Goal: Book appointment/travel/reservation

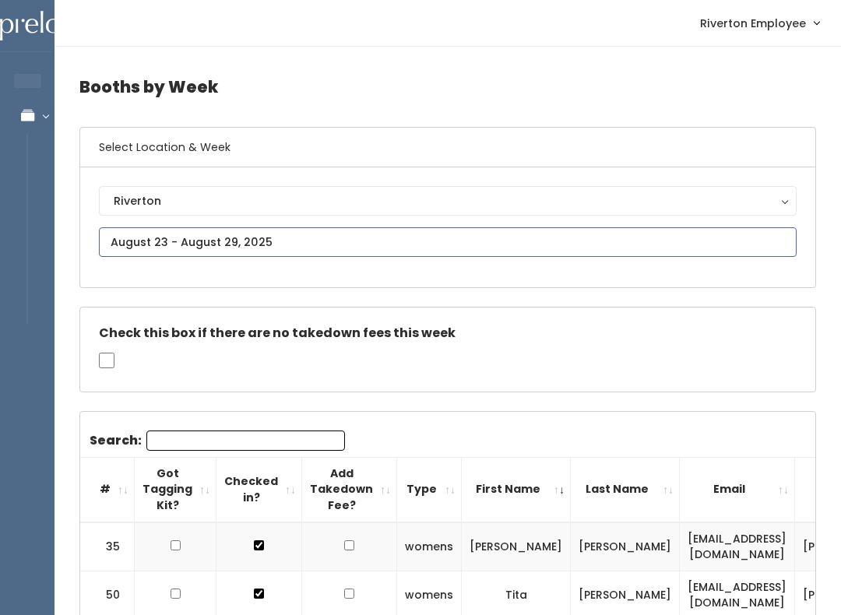
click at [414, 251] on input "text" at bounding box center [448, 242] width 698 height 30
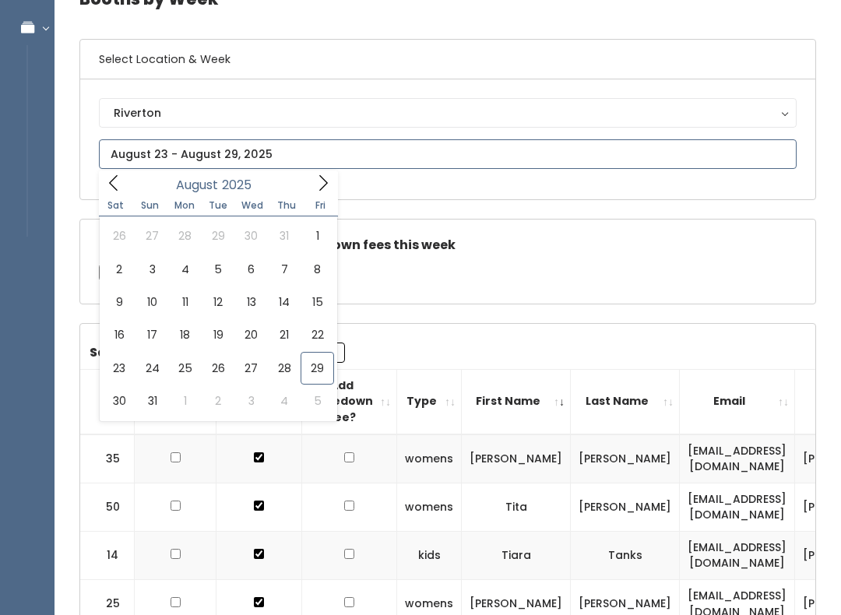
scroll to position [88, 0]
click at [324, 185] on icon at bounding box center [323, 183] width 9 height 16
type input "September 6 to September 12"
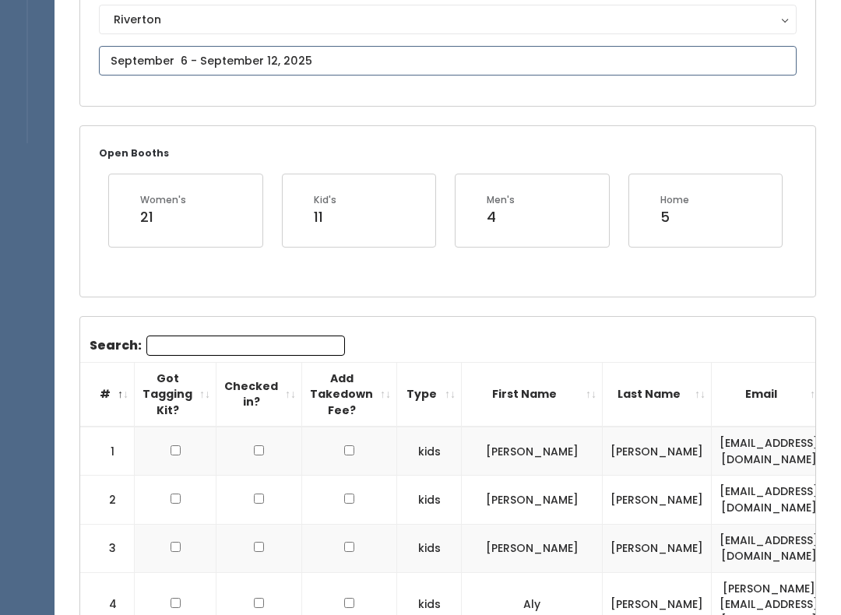
click at [427, 68] on input "text" at bounding box center [448, 62] width 698 height 30
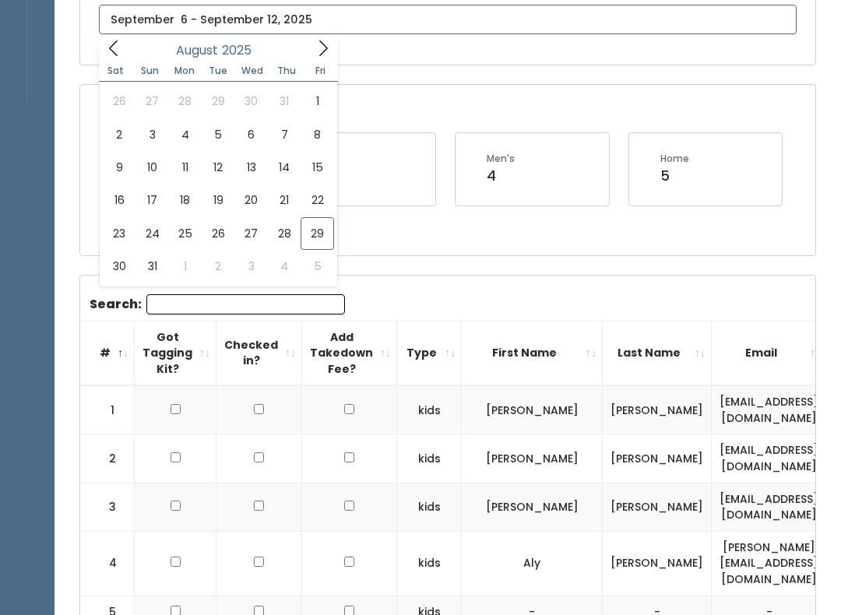
scroll to position [228, 0]
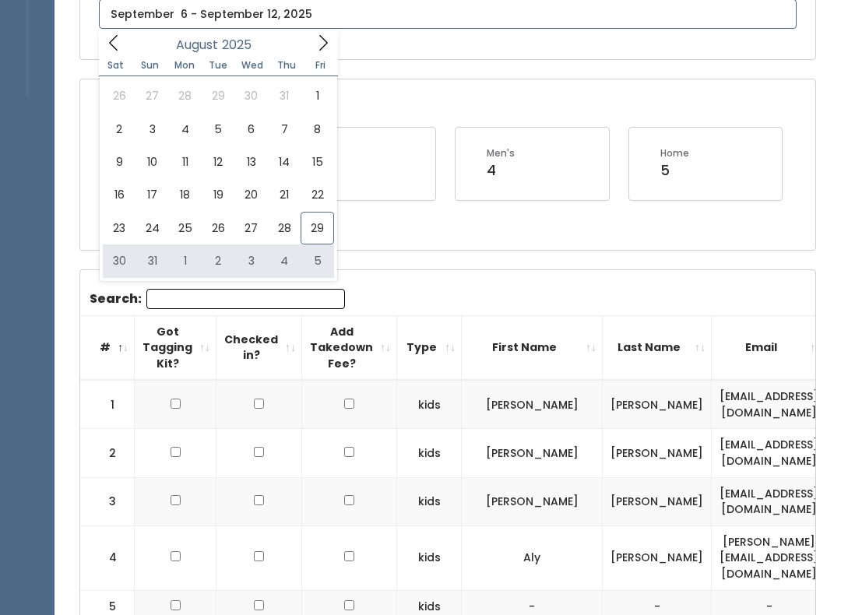
type input "August 30 to September 5"
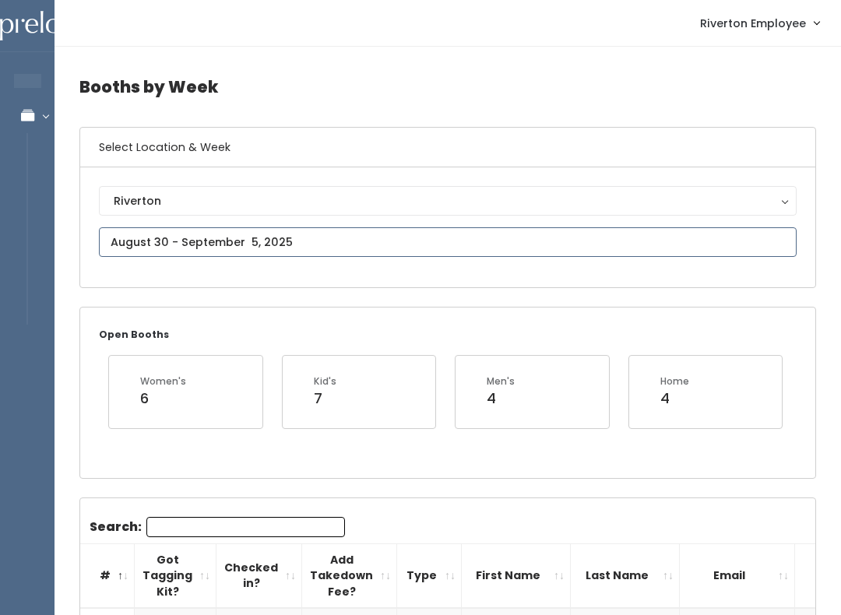
click at [371, 250] on input "text" at bounding box center [448, 242] width 698 height 30
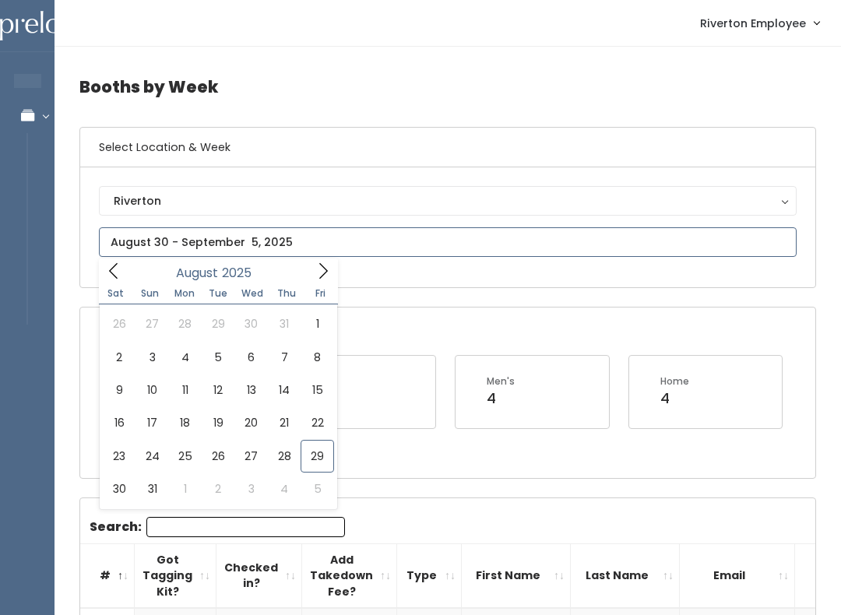
click at [313, 271] on span at bounding box center [323, 270] width 30 height 24
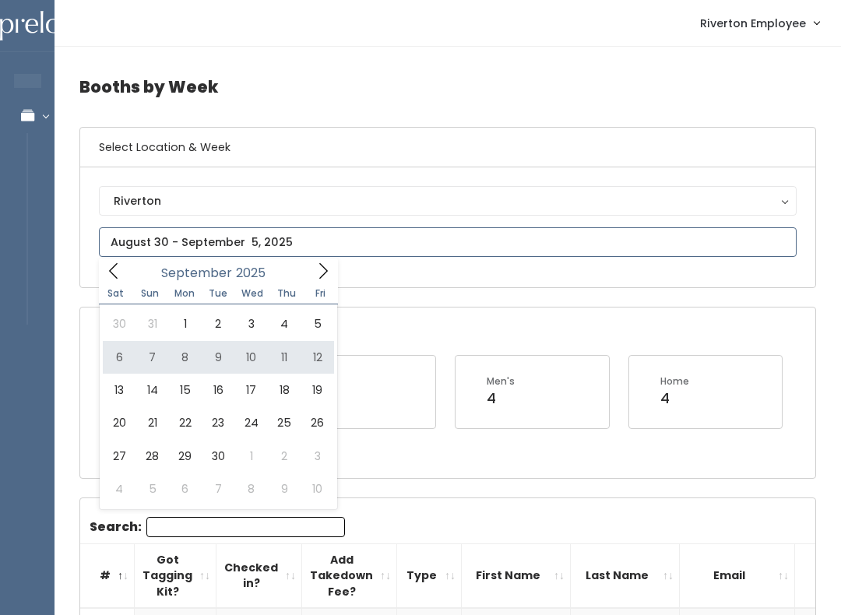
type input "September 6 to September 12"
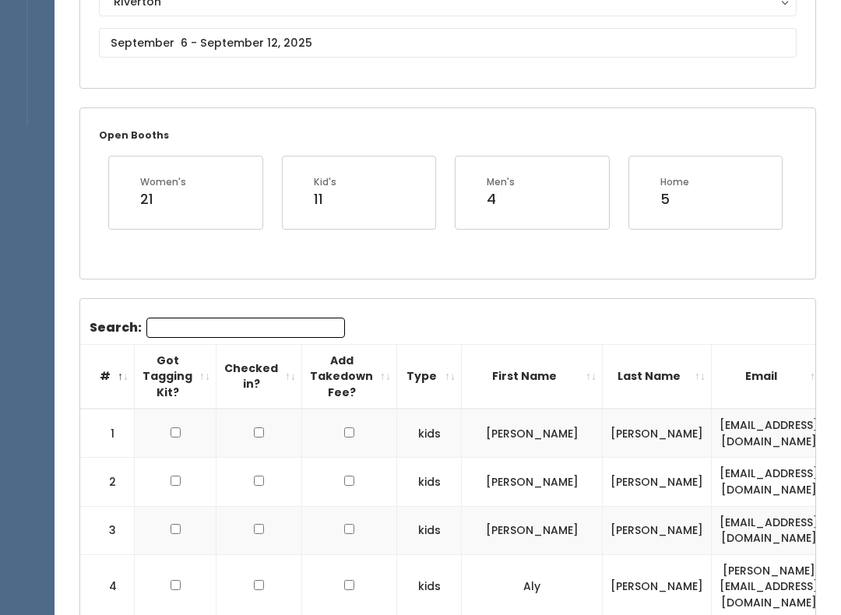
scroll to position [120, 0]
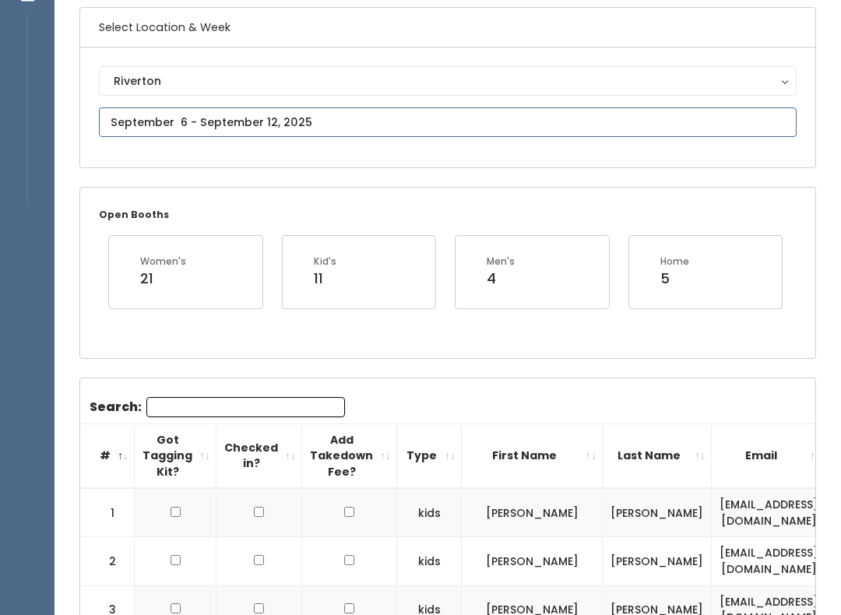
click at [433, 129] on input "text" at bounding box center [448, 122] width 698 height 30
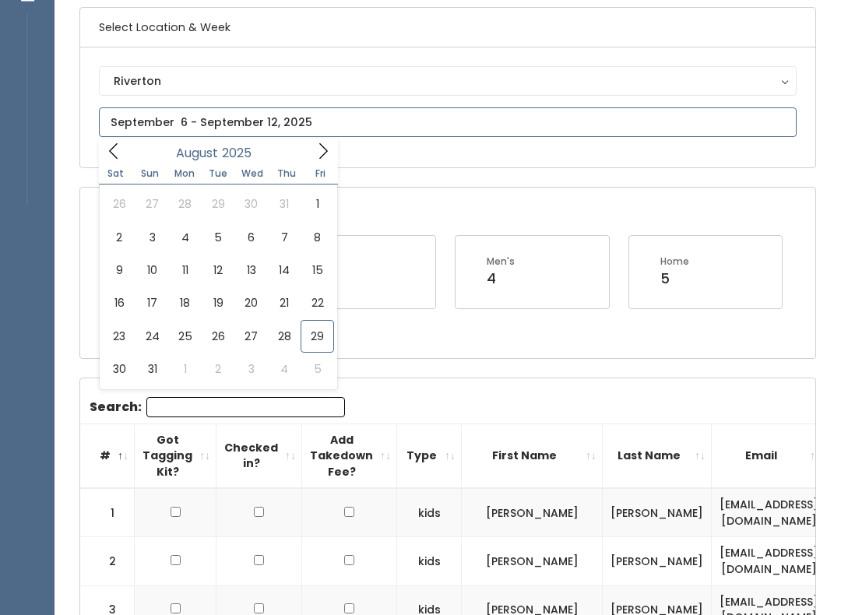
type input "[DATE] to [DATE]"
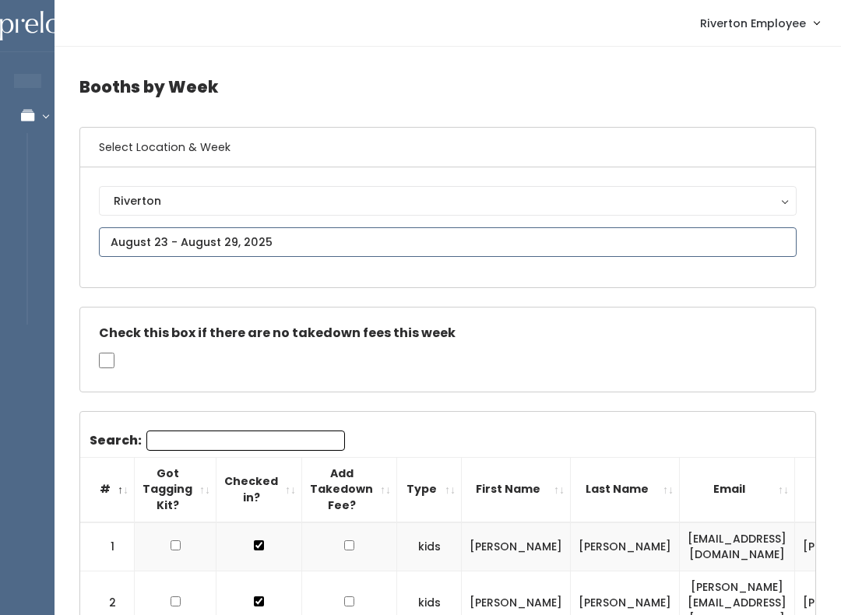
click at [387, 244] on input "text" at bounding box center [448, 242] width 698 height 30
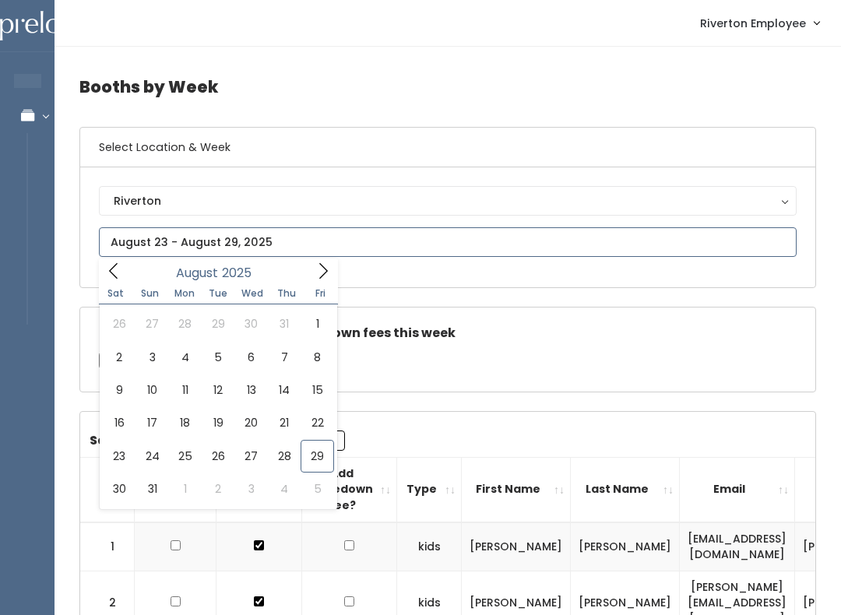
type input "August 30 to September 5"
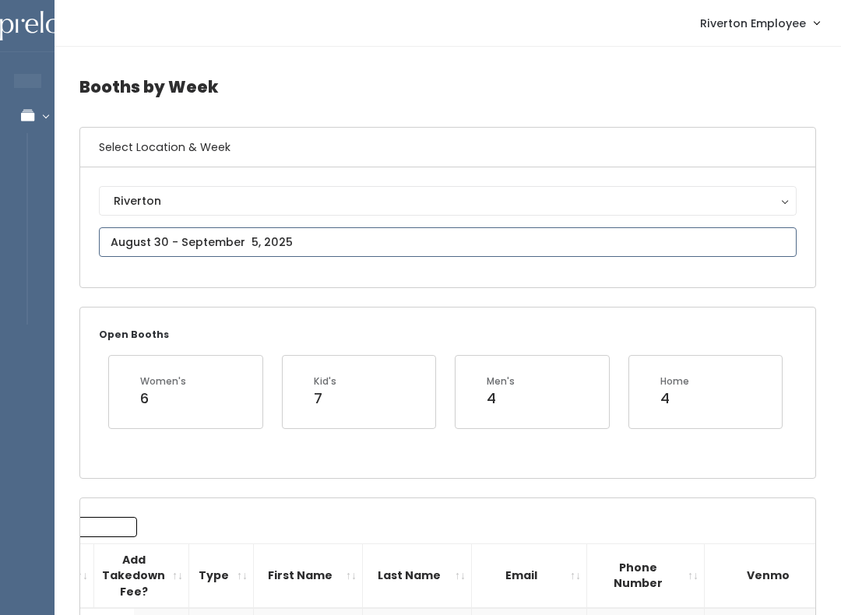
click at [427, 251] on input "text" at bounding box center [448, 242] width 698 height 30
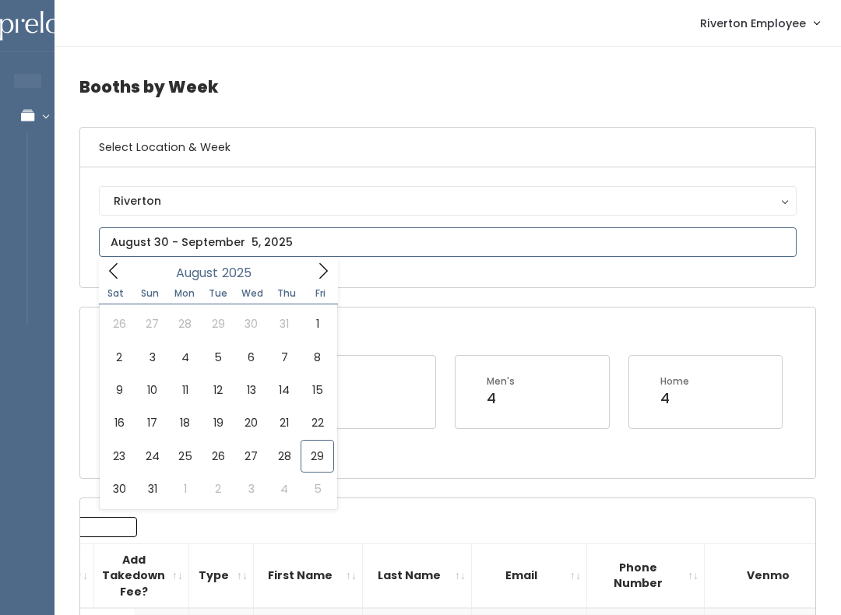
click at [323, 274] on icon at bounding box center [323, 270] width 17 height 17
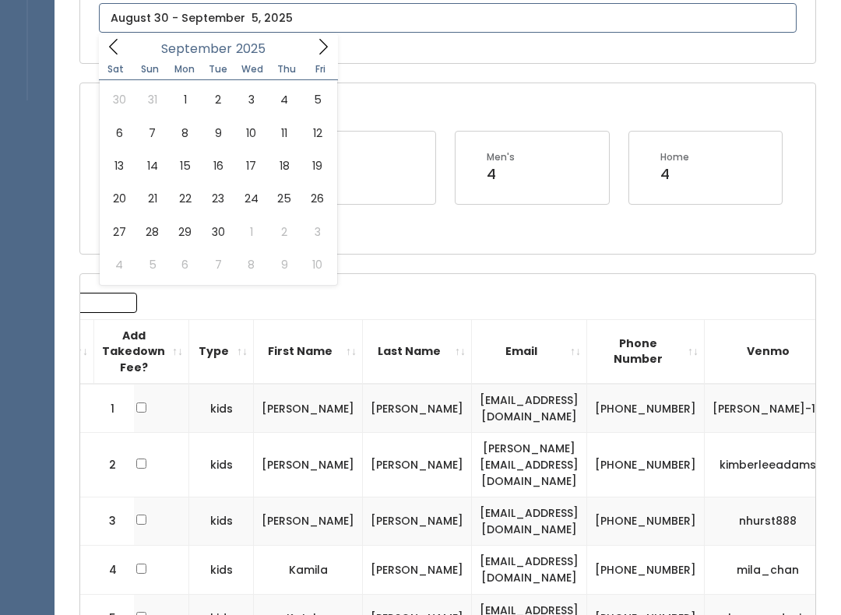
scroll to position [267, 0]
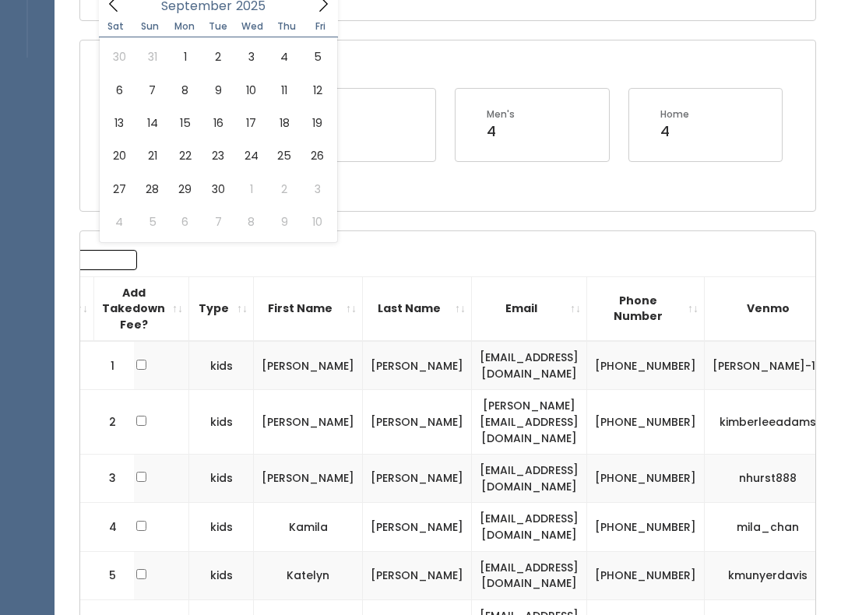
type input "September 6 to September 12"
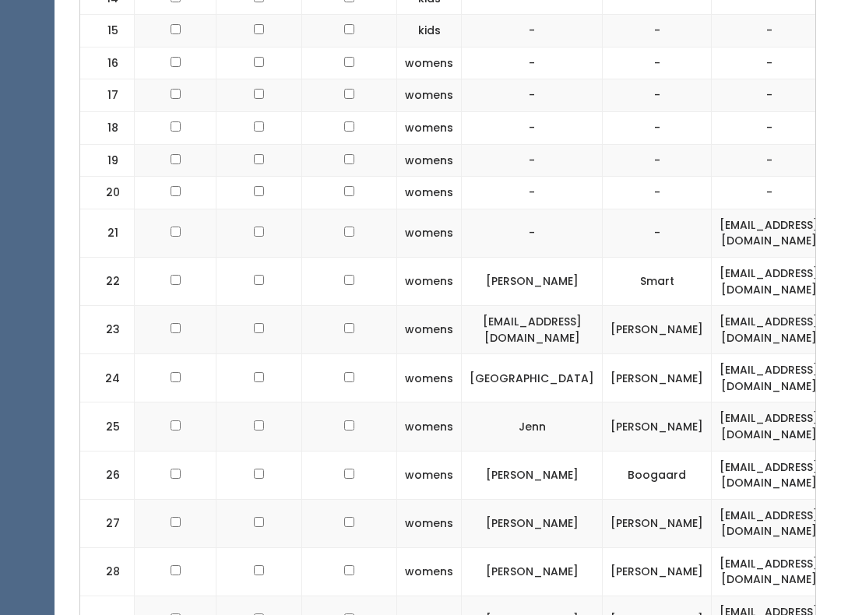
scroll to position [1127, 0]
